Goal: Contribute content

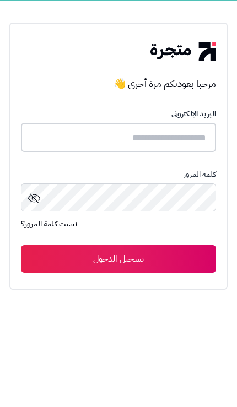
type input "**********"
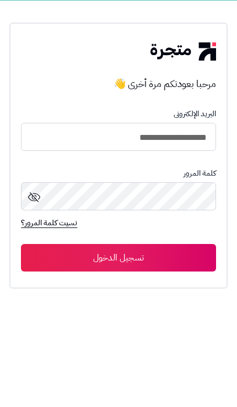
click at [118, 259] on button "تسجيل الدخول" at bounding box center [118, 258] width 194 height 28
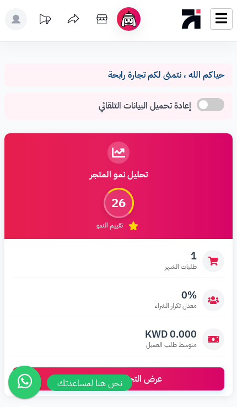
click at [226, 23] on icon at bounding box center [221, 18] width 12 height 10
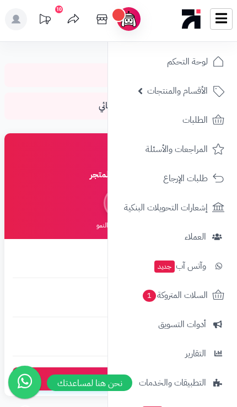
click at [187, 99] on link "الأقسام والمنتجات" at bounding box center [173, 91] width 116 height 26
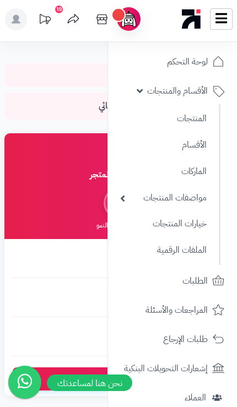
click at [199, 124] on link "المنتجات" at bounding box center [163, 119] width 97 height 24
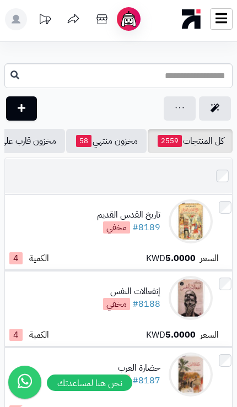
click at [31, 106] on link "اضافة منتج جديد" at bounding box center [21, 108] width 31 height 24
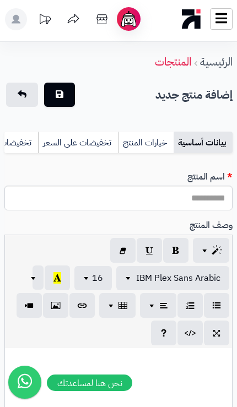
select select
click at [200, 209] on input "اسم المنتج" at bounding box center [118, 198] width 228 height 25
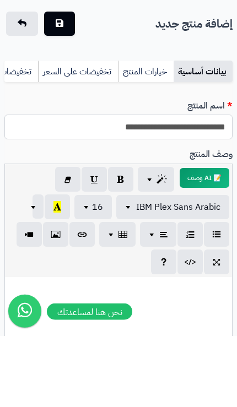
type input "**********"
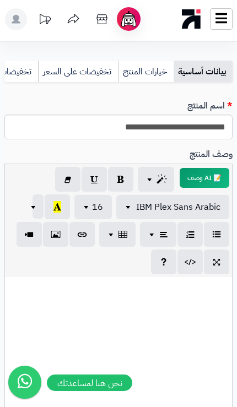
click at [201, 307] on div at bounding box center [118, 359] width 227 height 165
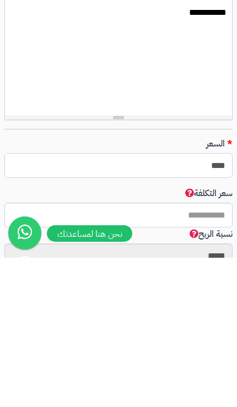
click at [197, 302] on input "****" at bounding box center [118, 314] width 228 height 25
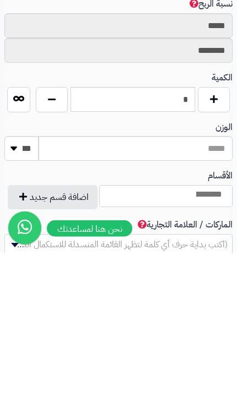
type input "*"
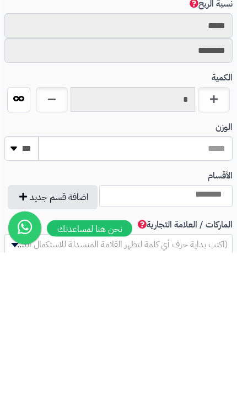
scroll to position [628, 0]
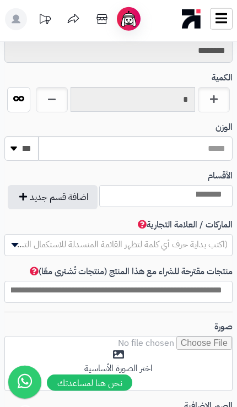
click at [89, 192] on button "اضافة قسم جديد" at bounding box center [53, 197] width 90 height 24
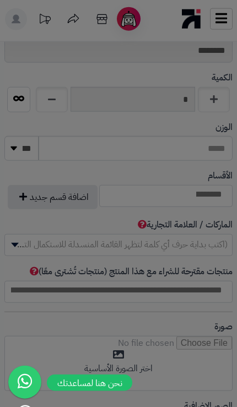
scroll to position [629, 0]
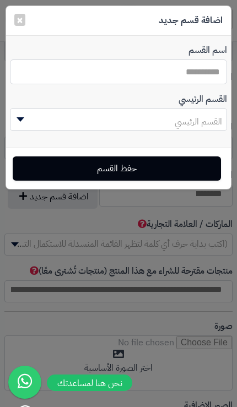
click at [205, 75] on input "اسم القسم" at bounding box center [118, 71] width 217 height 25
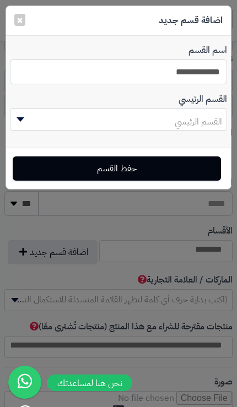
type input "**********"
click at [198, 125] on span "القسم الرئيسي" at bounding box center [198, 121] width 47 height 13
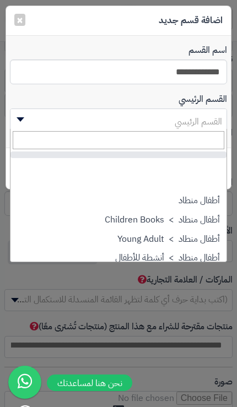
click at [208, 112] on span "القسم الرئيسي" at bounding box center [118, 122] width 216 height 22
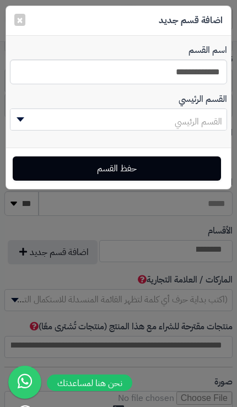
click at [197, 170] on button "حفظ القسم" at bounding box center [117, 168] width 208 height 24
select select "***"
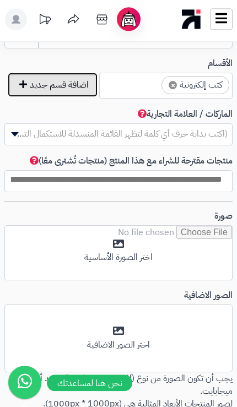
scroll to position [741, 0]
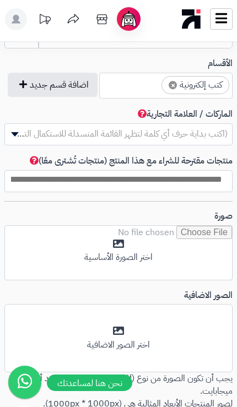
click at [119, 241] on input "file" at bounding box center [118, 253] width 227 height 55
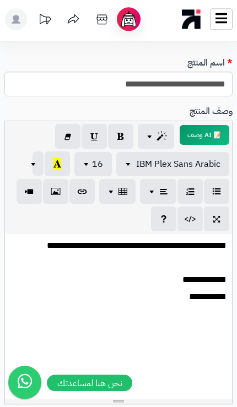
scroll to position [0, 0]
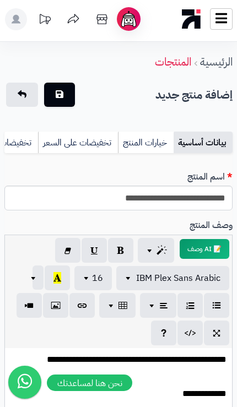
click at [158, 144] on link "خيارات المنتج" at bounding box center [146, 143] width 56 height 22
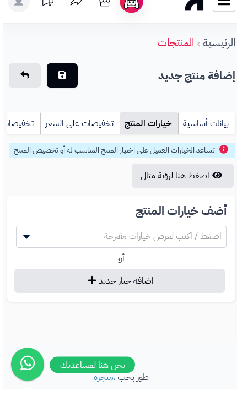
scroll to position [1, 0]
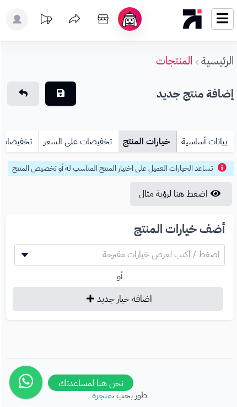
click at [97, 138] on link "تخفيضات على السعر" at bounding box center [77, 142] width 80 height 22
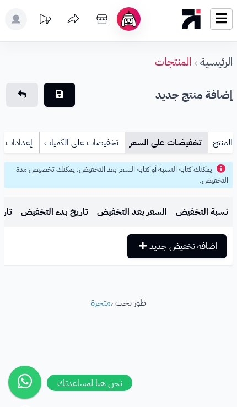
scroll to position [0, -89]
click at [99, 138] on link "تخفيضات على الكميات" at bounding box center [83, 143] width 86 height 22
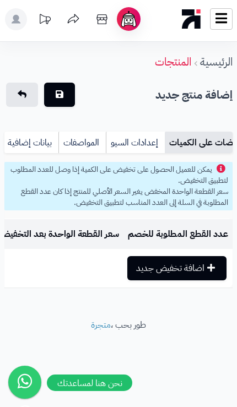
click at [85, 138] on link "المواصفات" at bounding box center [81, 143] width 47 height 22
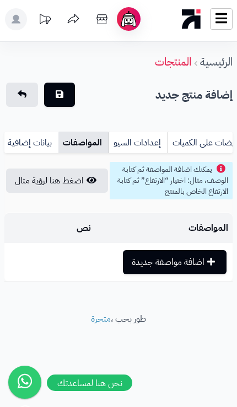
click at [40, 143] on link "بيانات إضافية" at bounding box center [30, 143] width 55 height 22
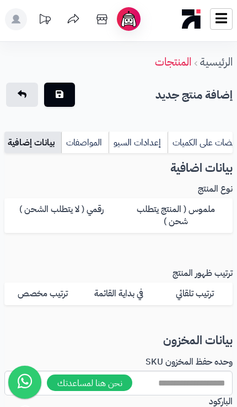
click at [84, 217] on label "رقمي ( لا يتطلب الشحن )" at bounding box center [61, 215] width 114 height 35
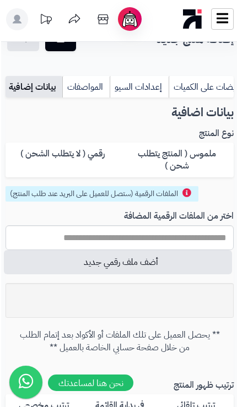
scroll to position [63, -1]
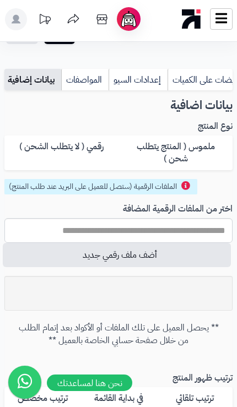
click at [166, 249] on button "أضف ملف رقمي جديد" at bounding box center [117, 255] width 228 height 24
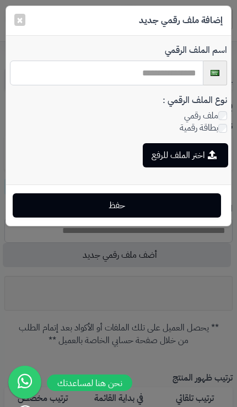
click at [170, 69] on input "text" at bounding box center [106, 73] width 193 height 25
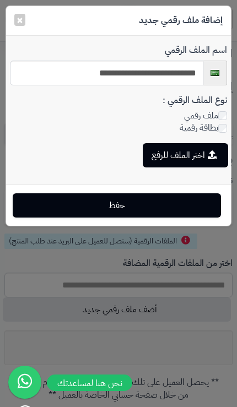
click at [193, 160] on button "اختر الملف للرفع" at bounding box center [185, 155] width 85 height 24
click at [63, 78] on input "**********" at bounding box center [106, 73] width 193 height 25
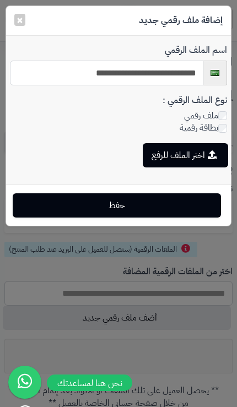
type input "**********"
click at [202, 151] on button "اختر الملف للرفع" at bounding box center [185, 155] width 85 height 24
click at [194, 151] on button "اختر الملف للرفع" at bounding box center [185, 155] width 85 height 24
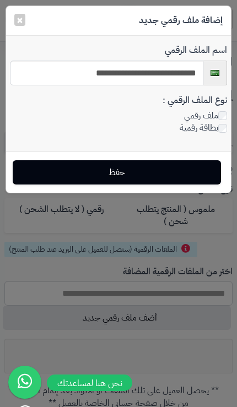
click at [161, 173] on button "حفظ" at bounding box center [117, 172] width 208 height 24
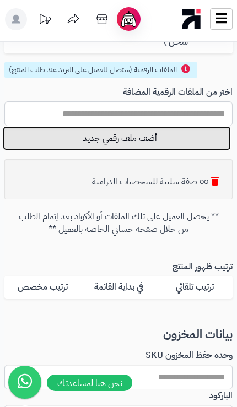
scroll to position [0, 0]
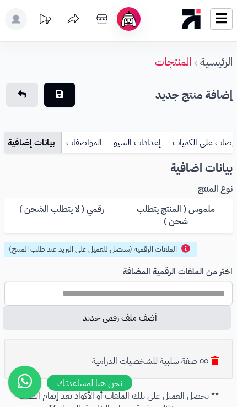
click at [64, 97] on button "حفظ" at bounding box center [59, 95] width 31 height 24
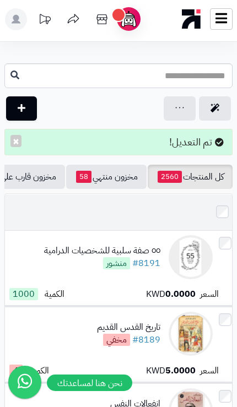
click at [99, 254] on div "٥٥ صفة سلبية للشخصيات الدرامية" at bounding box center [102, 250] width 116 height 13
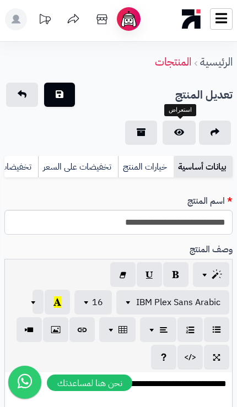
click at [182, 134] on link "استعراض" at bounding box center [178, 133] width 33 height 24
